Goal: Task Accomplishment & Management: Manage account settings

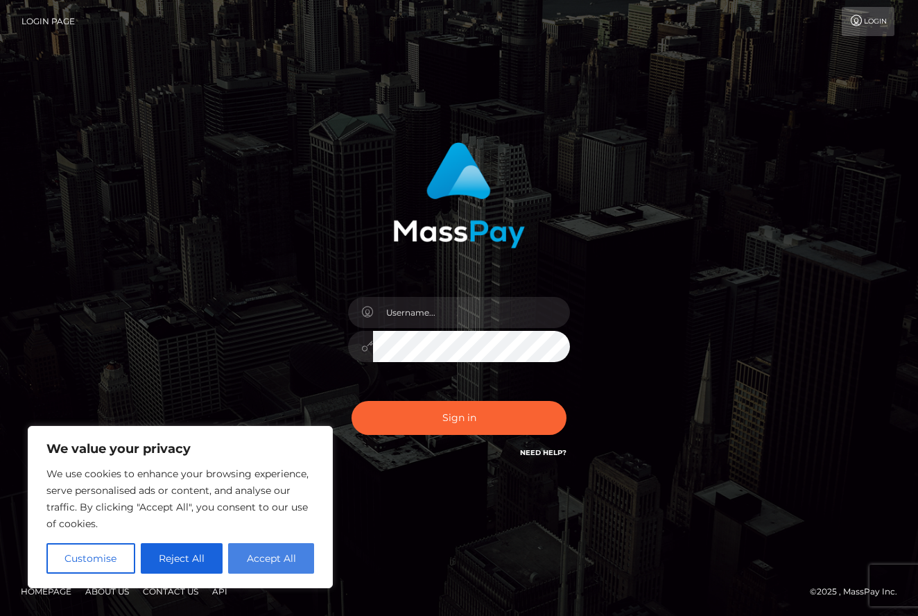
click at [288, 547] on button "Accept All" at bounding box center [271, 558] width 86 height 31
checkbox input "true"
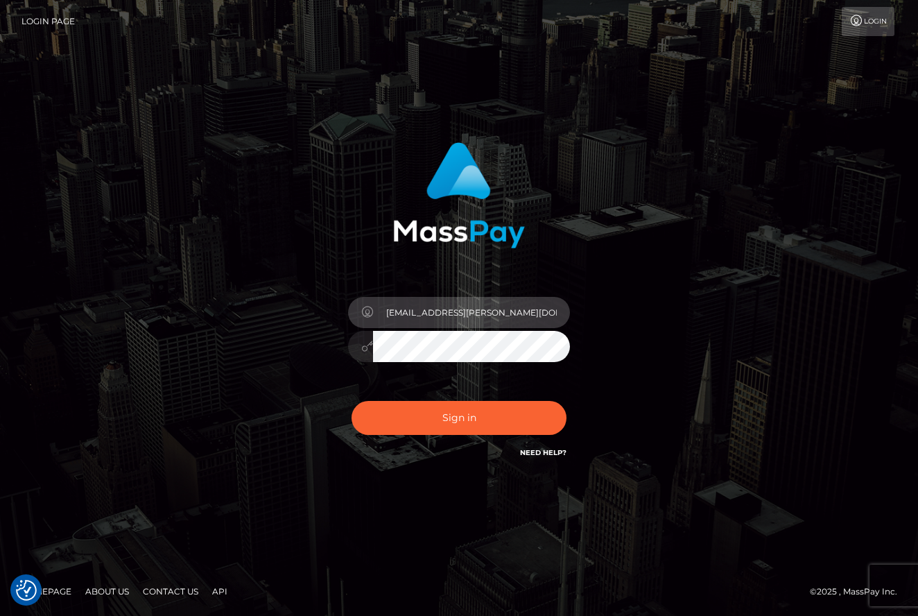
type input "ju.moehle@gmail.com"
click at [611, 376] on div "ju.moehle@gmail.com Sign in" at bounding box center [459, 301] width 364 height 339
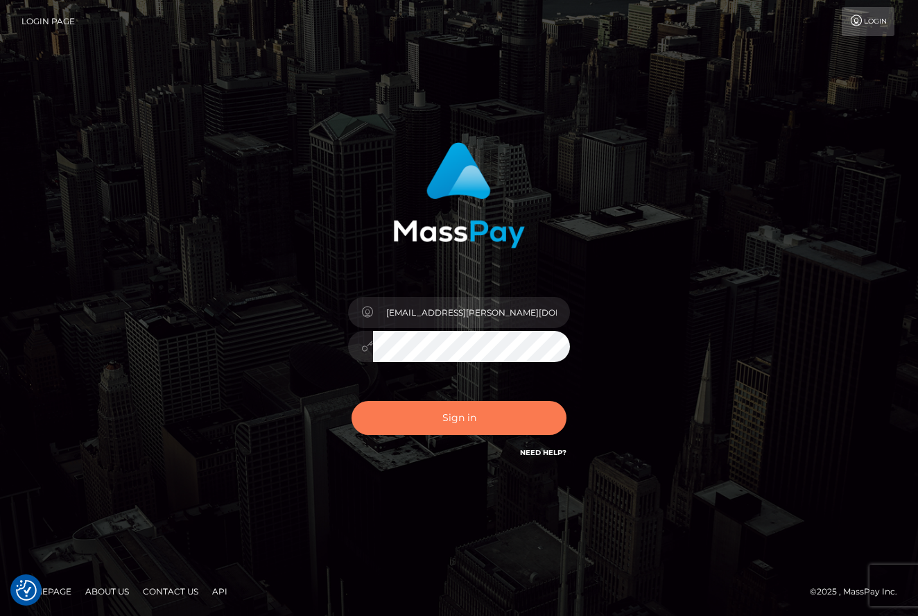
click at [473, 422] on button "Sign in" at bounding box center [458, 418] width 215 height 34
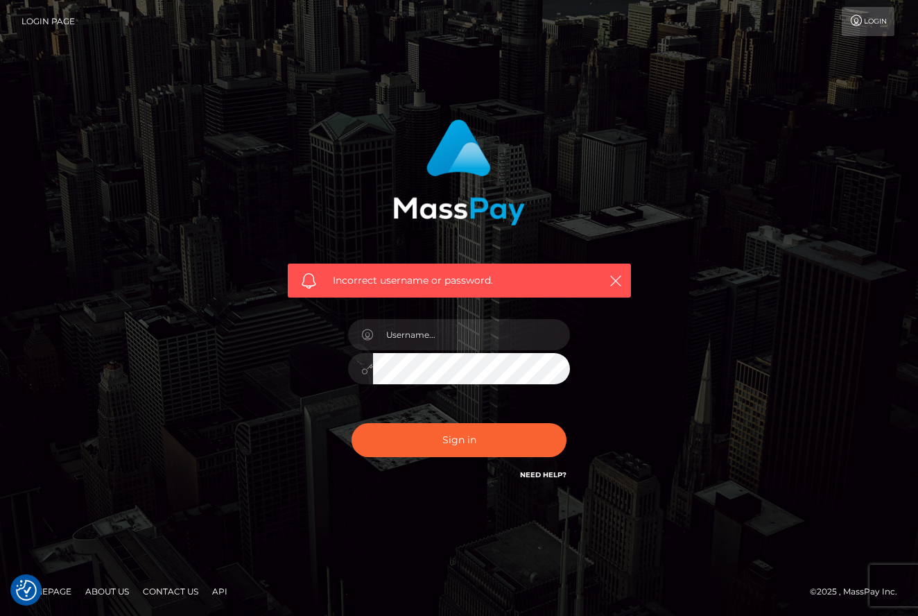
click at [453, 279] on span "Incorrect username or password." at bounding box center [459, 280] width 253 height 15
click at [613, 283] on icon "button" at bounding box center [616, 281] width 14 height 14
click at [865, 26] on link "Login" at bounding box center [868, 21] width 53 height 29
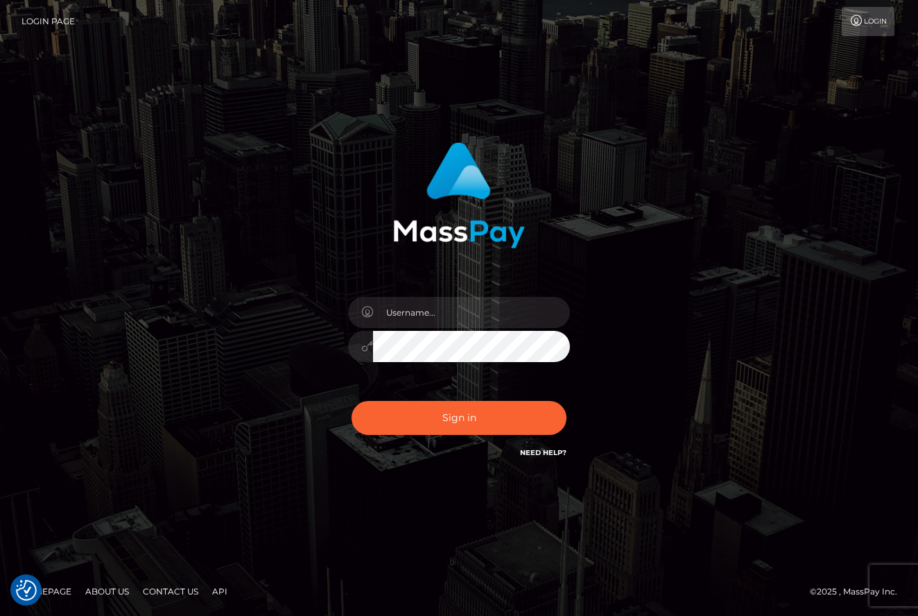
checkbox input "true"
click at [539, 446] on h6 "Need Help?" at bounding box center [543, 452] width 46 height 12
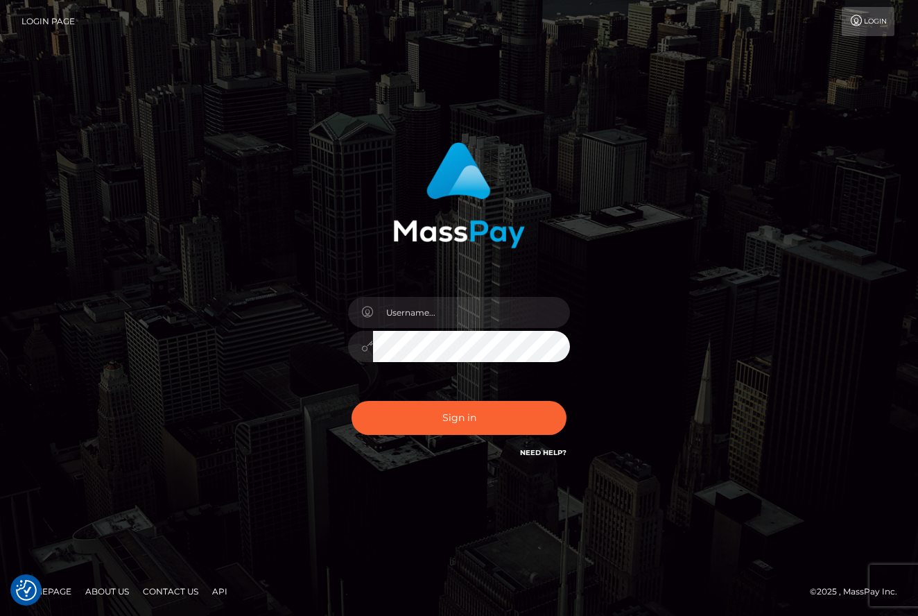
click at [540, 453] on link "Need Help?" at bounding box center [543, 452] width 46 height 9
